Goal: Find specific page/section: Find specific page/section

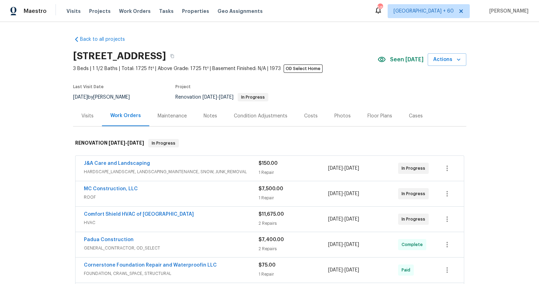
scroll to position [6, 0]
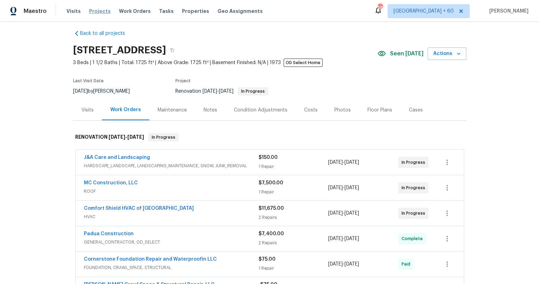
click at [96, 12] on span "Projects" at bounding box center [100, 11] width 22 height 7
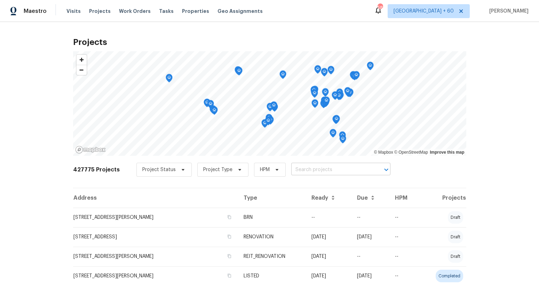
click at [310, 168] on input "text" at bounding box center [331, 169] width 80 height 11
paste input "[STREET_ADDRESS]"
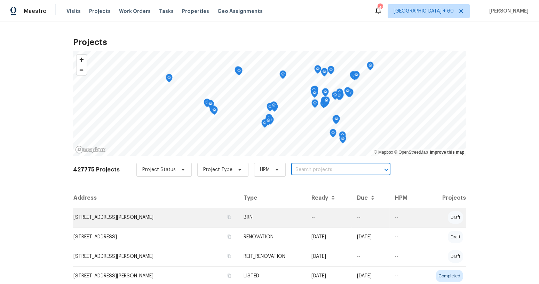
type input "[STREET_ADDRESS]"
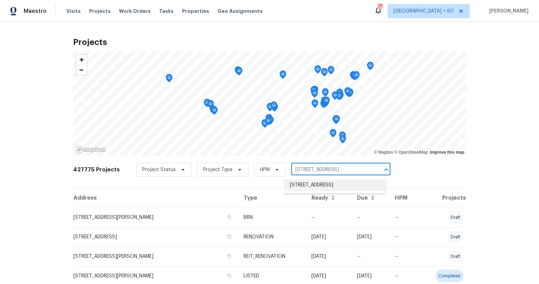
click at [322, 184] on li "[STREET_ADDRESS]" at bounding box center [335, 184] width 102 height 11
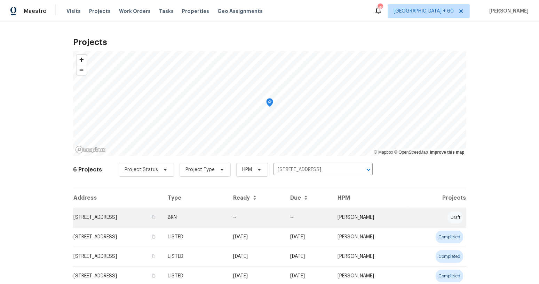
click at [228, 216] on td "BRN" at bounding box center [195, 216] width 66 height 19
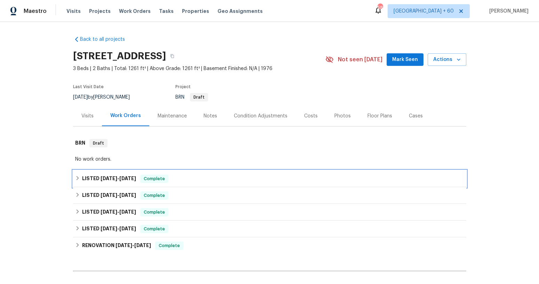
click at [222, 178] on div "LISTED [DATE] - [DATE] Complete" at bounding box center [269, 178] width 389 height 8
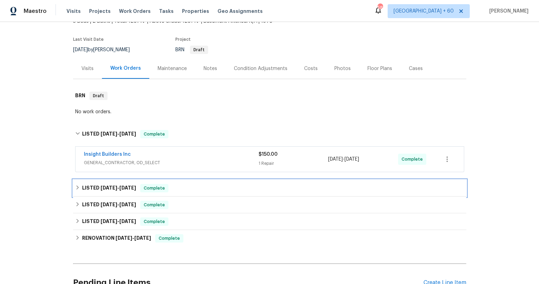
click at [221, 180] on div "LISTED [DATE] - [DATE] Complete" at bounding box center [269, 188] width 393 height 17
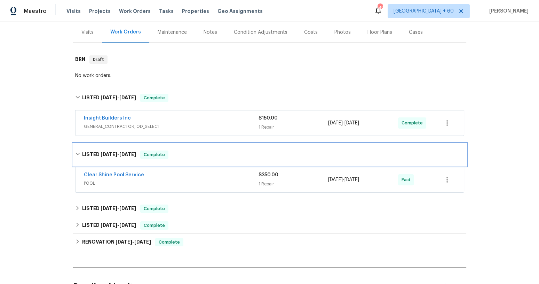
scroll to position [90, 0]
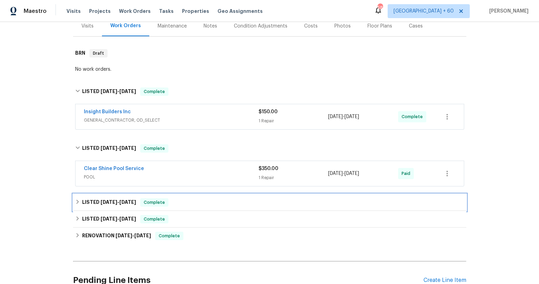
click at [218, 194] on div "LISTED [DATE] - [DATE] Complete" at bounding box center [269, 202] width 393 height 17
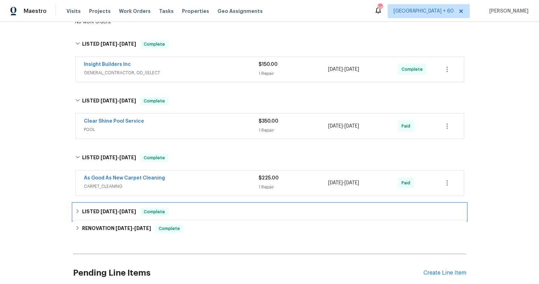
click at [215, 207] on div "LISTED [DATE] - [DATE] Complete" at bounding box center [269, 211] width 389 height 8
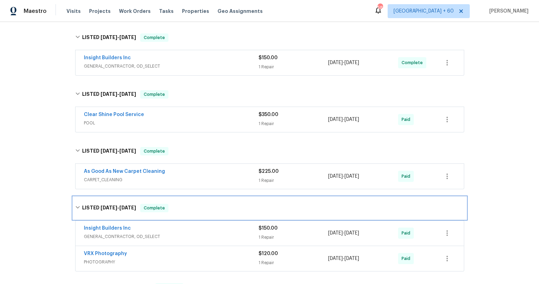
scroll to position [140, 0]
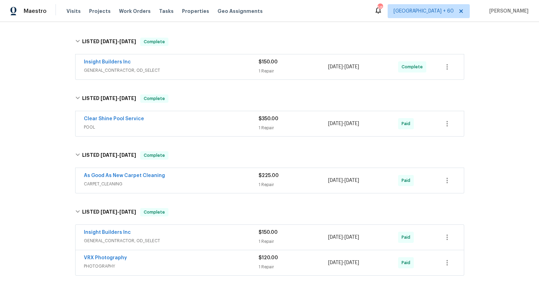
click at [227, 121] on div "Clear Shine Pool Service" at bounding box center [171, 119] width 175 height 8
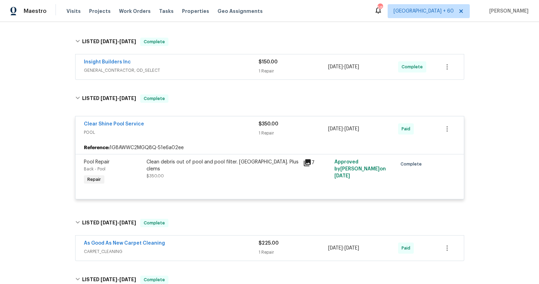
click at [308, 162] on icon at bounding box center [307, 162] width 8 height 8
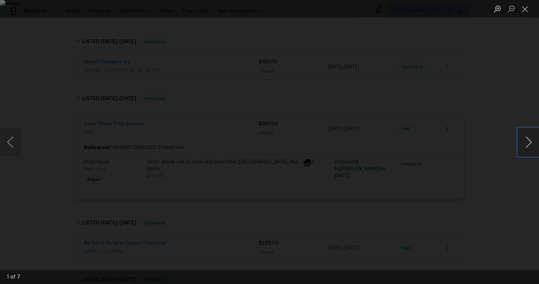
click at [528, 142] on button "Next image" at bounding box center [528, 142] width 21 height 28
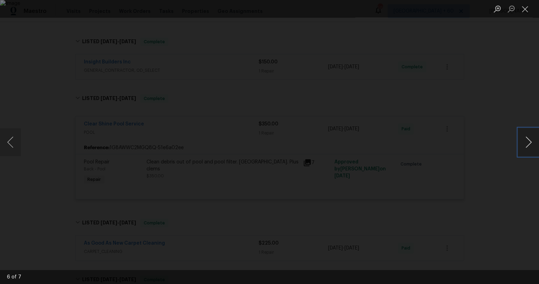
click at [528, 142] on button "Next image" at bounding box center [528, 142] width 21 height 28
click at [472, 120] on div "Lightbox" at bounding box center [269, 142] width 539 height 284
